Goal: Complete application form

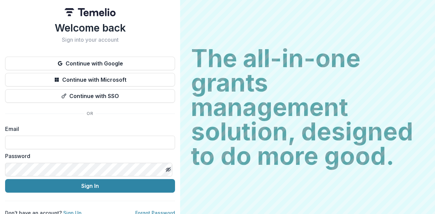
type input "**********"
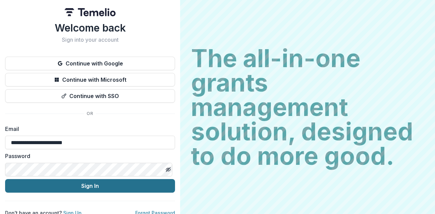
click at [65, 187] on button "Sign In" at bounding box center [90, 186] width 170 height 14
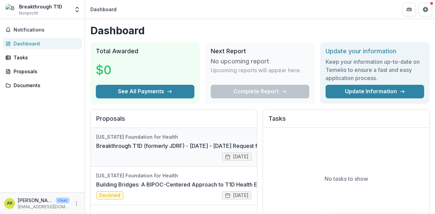
click at [136, 143] on link "Breakthrough T1D (formerly JDRF) - [DATE] - [DATE] Request for Concept Papers" at bounding box center [200, 146] width 209 height 8
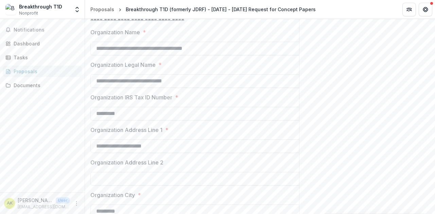
scroll to position [176, 0]
click at [168, 55] on input "**********" at bounding box center [198, 48] width 217 height 14
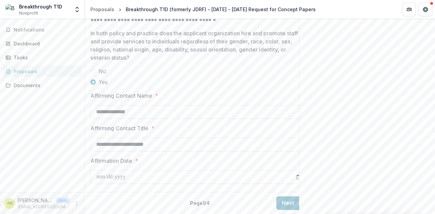
scroll to position [975, 0]
type input "**********"
click at [287, 197] on button "Next" at bounding box center [292, 204] width 32 height 14
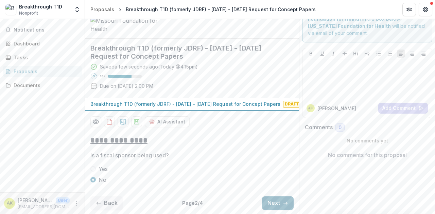
scroll to position [73, 0]
click at [275, 204] on button "Next" at bounding box center [278, 204] width 32 height 14
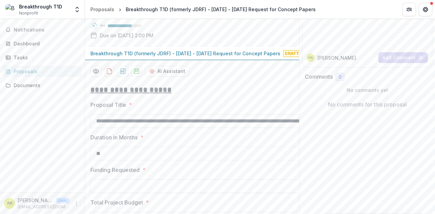
scroll to position [631, 0]
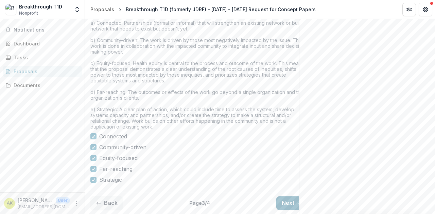
click at [289, 199] on button "Next" at bounding box center [292, 204] width 32 height 14
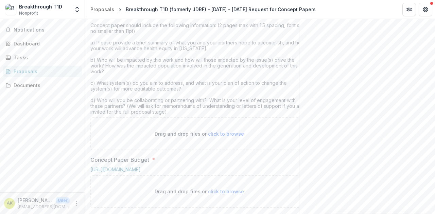
scroll to position [275, 0]
click at [120, 85] on div "Concept paper should include the following information: (2 pages max with 1.5 s…" at bounding box center [198, 69] width 217 height 95
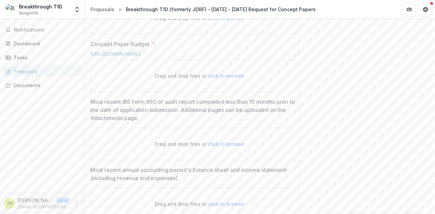
scroll to position [394, 0]
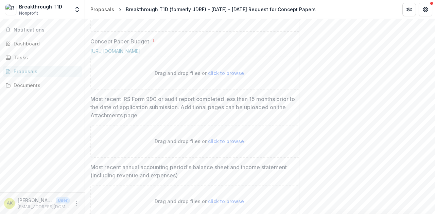
click at [33, 174] on div "Notifications Dashboard Tasks Proposals Documents" at bounding box center [42, 106] width 85 height 174
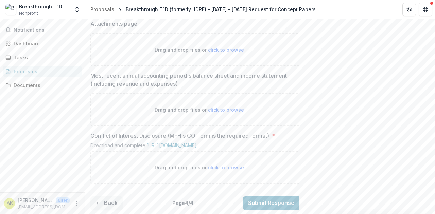
scroll to position [607, 0]
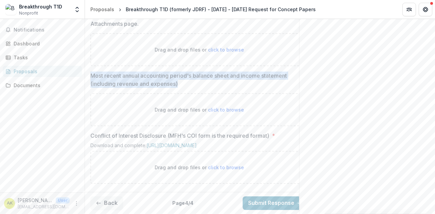
drag, startPoint x: 182, startPoint y: 74, endPoint x: 92, endPoint y: 63, distance: 90.6
click at [92, 72] on p "Most recent annual accounting period's balance sheet and income statement (incl…" at bounding box center [193, 80] width 207 height 16
copy p "Most recent annual accounting period's balance sheet and income statement (incl…"
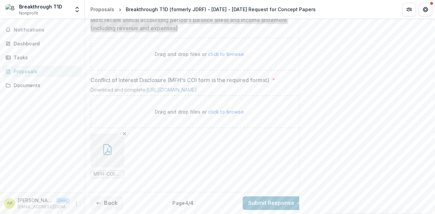
scroll to position [703, 0]
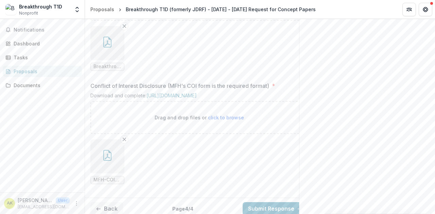
click at [168, 101] on div "Download and complete: [URL][DOMAIN_NAME]" at bounding box center [198, 97] width 217 height 8
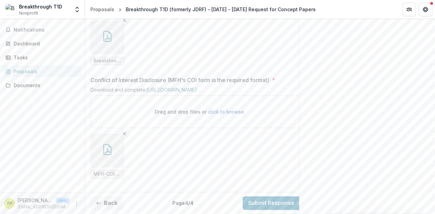
scroll to position [829, 0]
click at [266, 201] on button "Submit Response" at bounding box center [274, 204] width 65 height 14
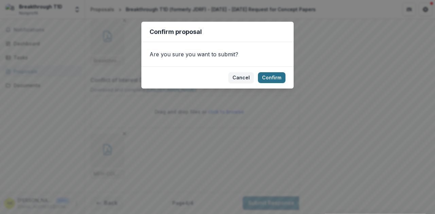
click at [274, 78] on button "Confirm" at bounding box center [272, 77] width 28 height 11
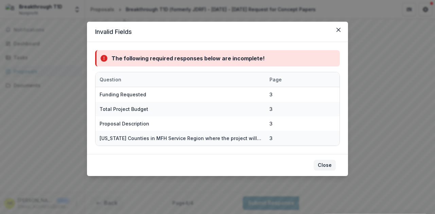
click at [327, 164] on button "Close" at bounding box center [324, 165] width 22 height 11
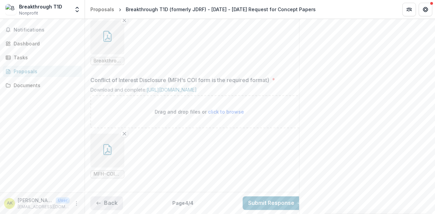
click at [111, 197] on button "Back" at bounding box center [106, 204] width 33 height 14
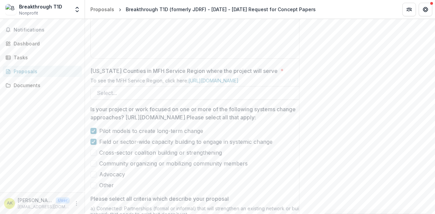
scroll to position [383, 0]
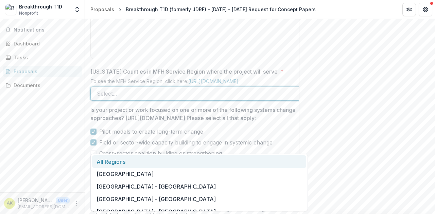
click at [177, 98] on div at bounding box center [193, 94] width 192 height 10
click at [114, 162] on div "All Regions" at bounding box center [199, 162] width 214 height 13
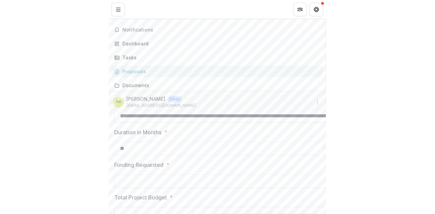
scroll to position [219, 0]
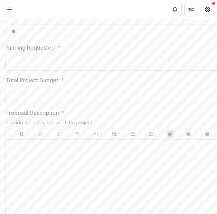
click at [37, 71] on input "Funding Requested *" at bounding box center [113, 64] width 217 height 14
type input "*******"
click at [42, 103] on input "Total Project Budget *" at bounding box center [113, 97] width 217 height 14
type input "*******"
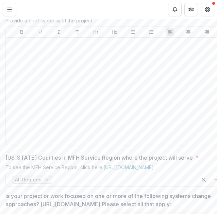
scroll to position [328, 0]
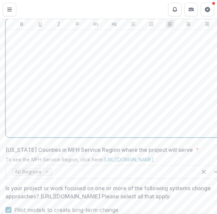
click at [89, 104] on div at bounding box center [113, 84] width 211 height 102
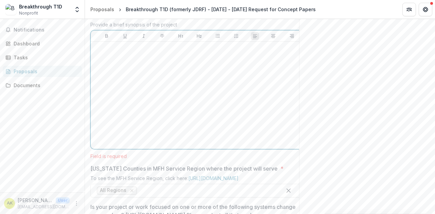
scroll to position [317, 0]
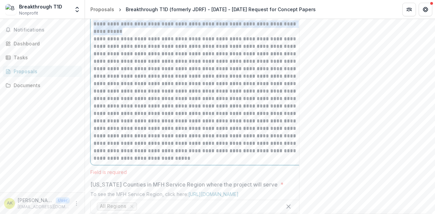
drag, startPoint x: 127, startPoint y: 83, endPoint x: 94, endPoint y: 74, distance: 34.0
click at [94, 35] on p "**********" at bounding box center [199, 27] width 212 height 15
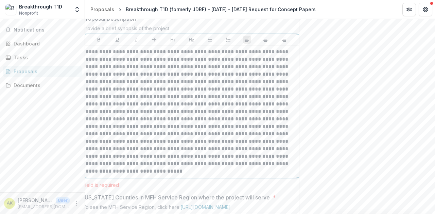
scroll to position [0, 7]
click at [227, 117] on p at bounding box center [192, 111] width 212 height 127
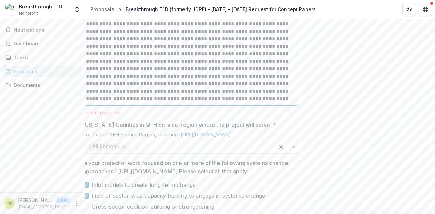
scroll to position [355, 0]
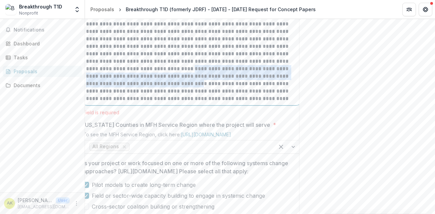
drag, startPoint x: 191, startPoint y: 135, endPoint x: 206, endPoint y: 119, distance: 22.1
click at [206, 103] on p at bounding box center [192, 43] width 212 height 120
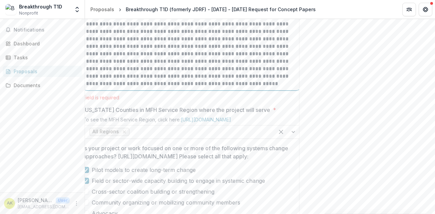
click at [140, 88] on p at bounding box center [192, 35] width 212 height 105
click at [266, 88] on p at bounding box center [192, 35] width 212 height 105
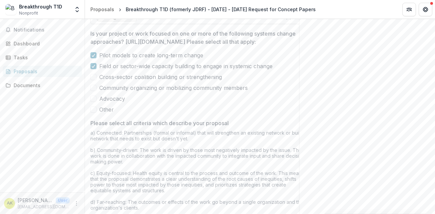
scroll to position [469, 0]
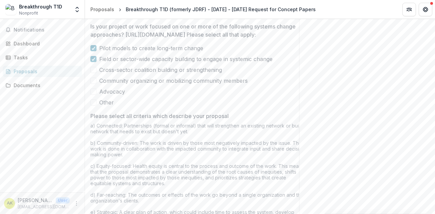
click at [94, 107] on div "Pilot models to create long-term change Field or sector-wide capacity building …" at bounding box center [198, 75] width 217 height 62
click at [92, 84] on span at bounding box center [93, 81] width 6 height 6
click at [93, 73] on span at bounding box center [93, 70] width 6 height 6
click at [94, 95] on span at bounding box center [93, 92] width 6 height 6
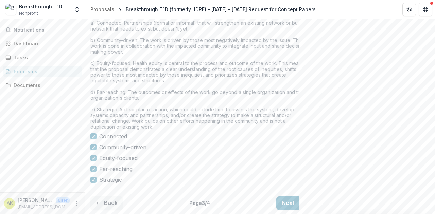
scroll to position [634, 0]
click at [289, 197] on button "Next" at bounding box center [292, 204] width 32 height 14
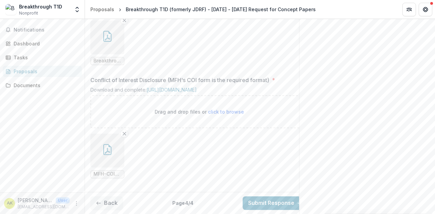
scroll to position [829, 0]
click at [109, 199] on button "Back" at bounding box center [106, 204] width 33 height 14
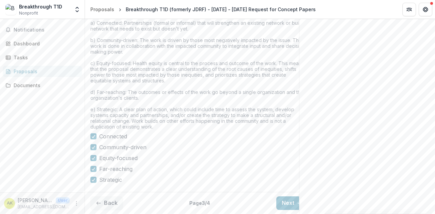
scroll to position [634, 0]
click at [287, 199] on button "Next" at bounding box center [292, 204] width 32 height 14
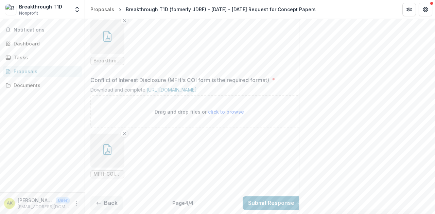
scroll to position [829, 0]
click at [268, 198] on button "Submit Response" at bounding box center [274, 204] width 65 height 14
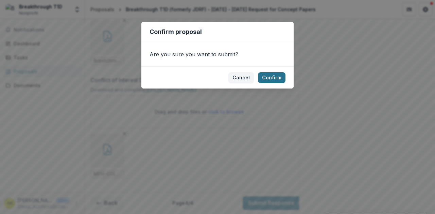
click at [270, 77] on button "Confirm" at bounding box center [272, 77] width 28 height 11
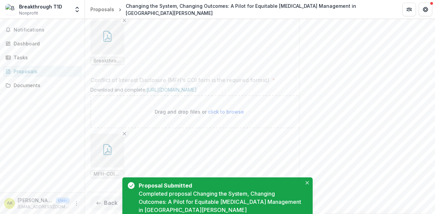
scroll to position [851, 0]
